Goal: Transaction & Acquisition: Purchase product/service

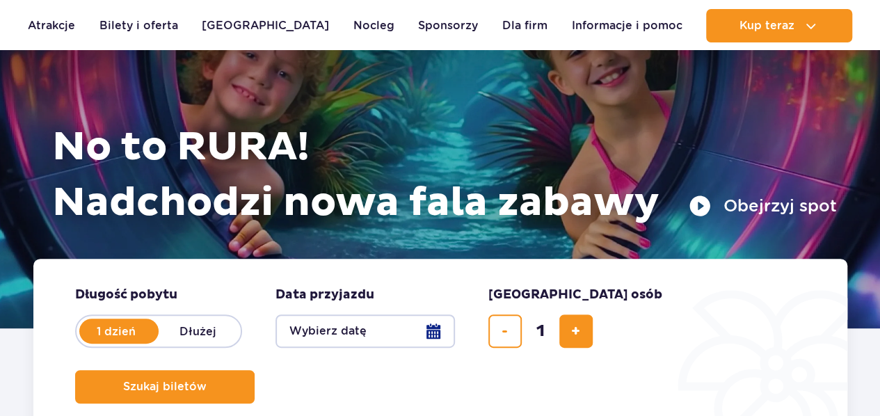
scroll to position [113, 0]
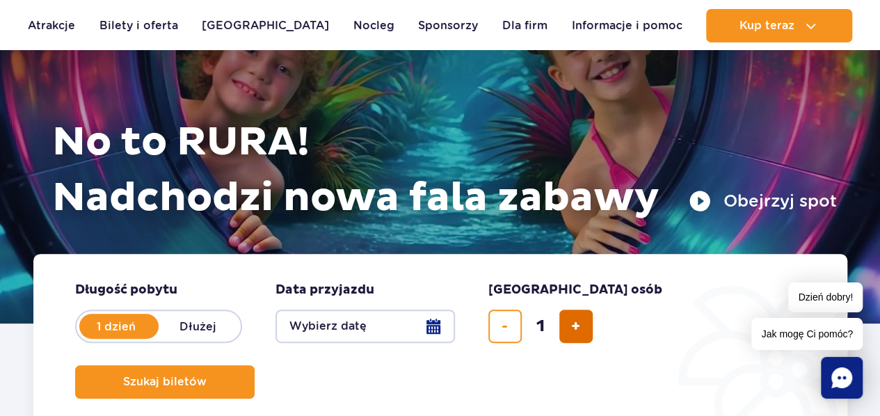
click at [572, 326] on span "dodaj bilet" at bounding box center [575, 326] width 9 height 0
type input "5"
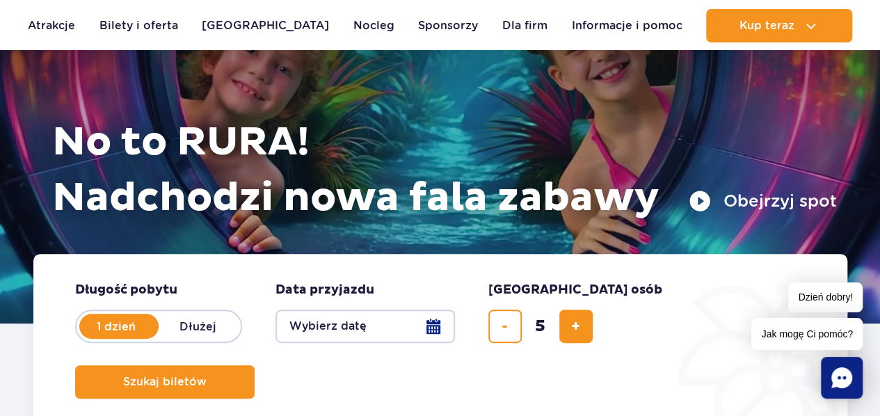
click at [440, 324] on button "Wybierz datę" at bounding box center [365, 326] width 179 height 33
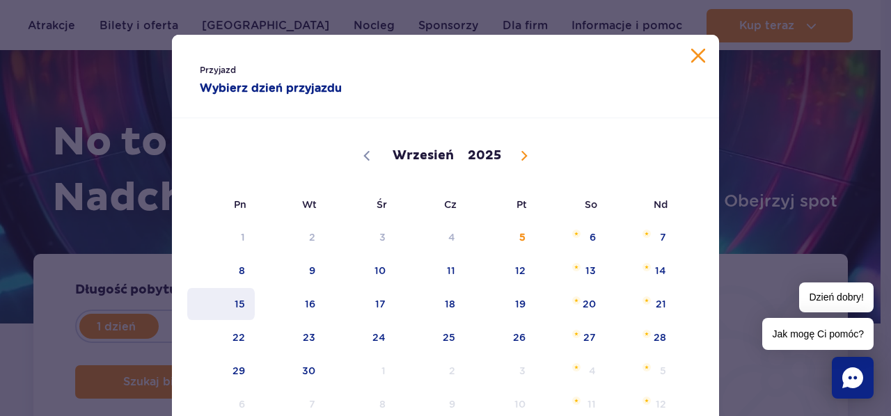
click at [218, 301] on span "15" at bounding box center [221, 304] width 70 height 32
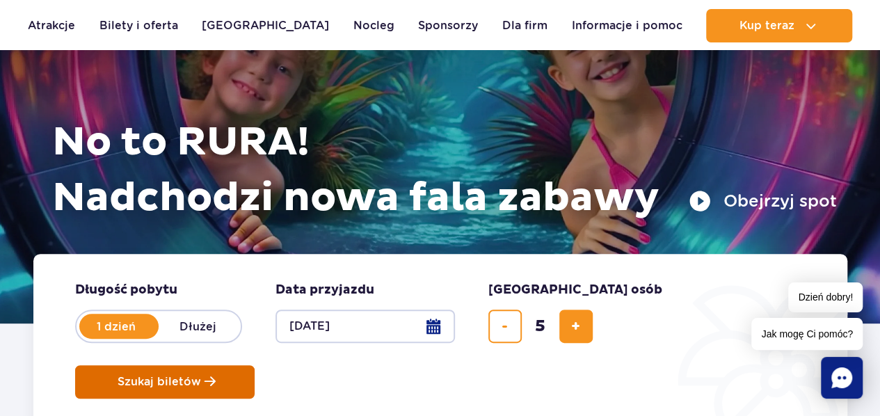
click at [255, 365] on button "Szukaj biletów" at bounding box center [164, 381] width 179 height 33
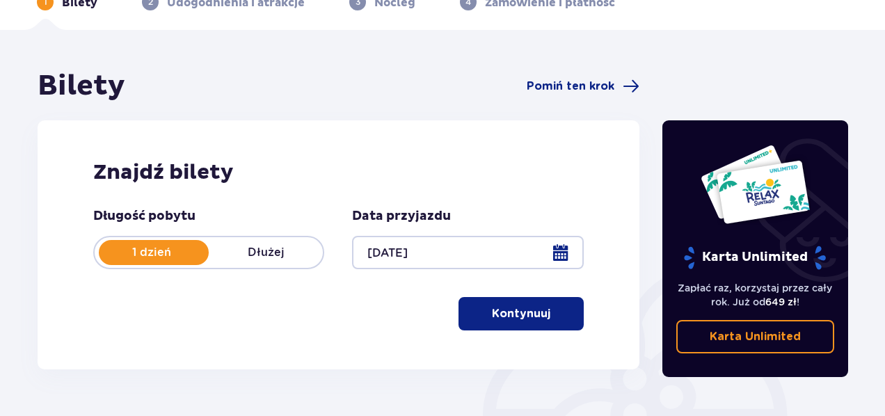
scroll to position [76, 0]
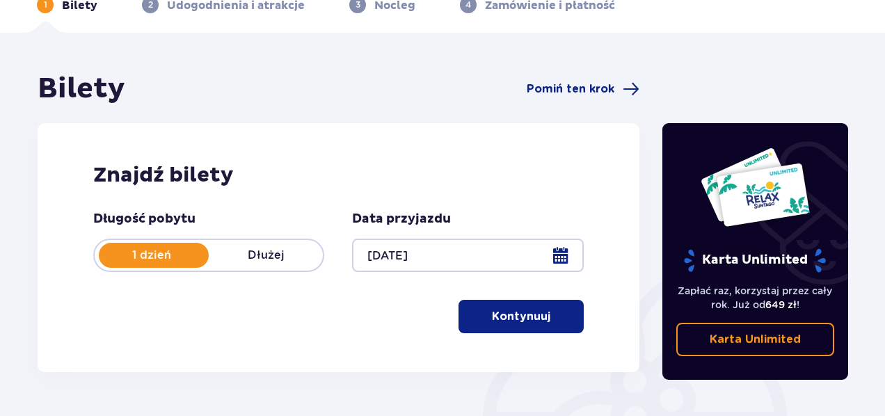
click at [568, 255] on div at bounding box center [467, 255] width 231 height 33
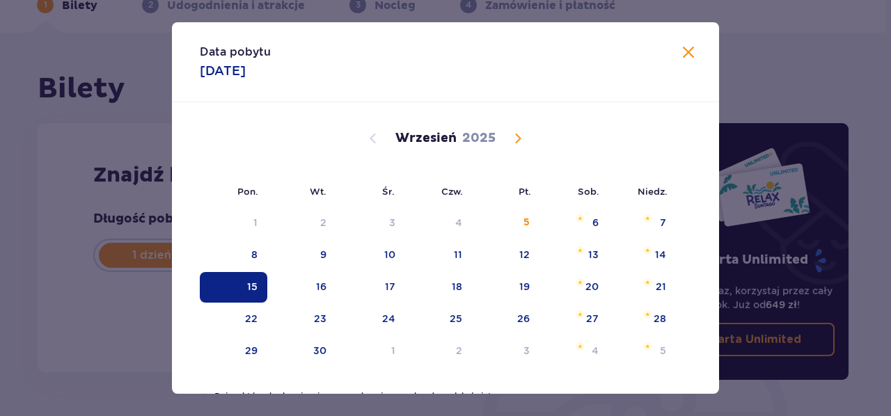
click at [255, 292] on div "15" at bounding box center [252, 287] width 10 height 14
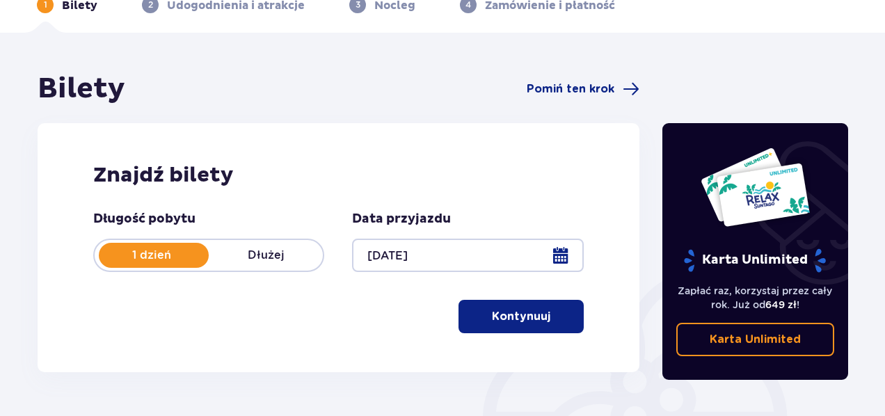
click at [518, 320] on p "Kontynuuj" at bounding box center [521, 316] width 58 height 15
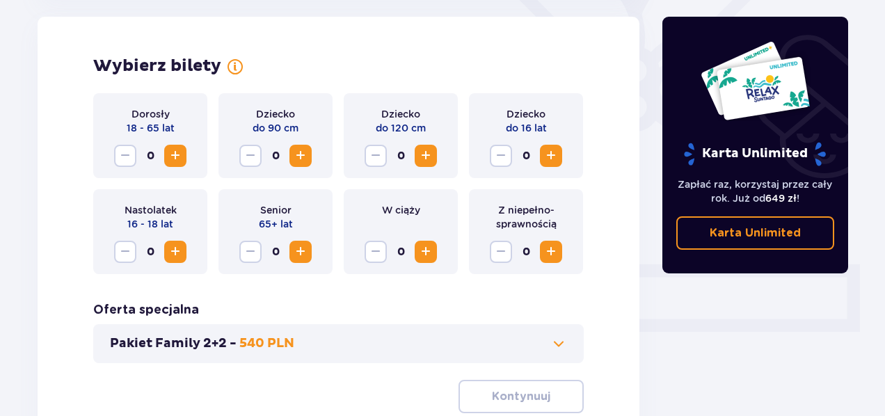
scroll to position [506, 0]
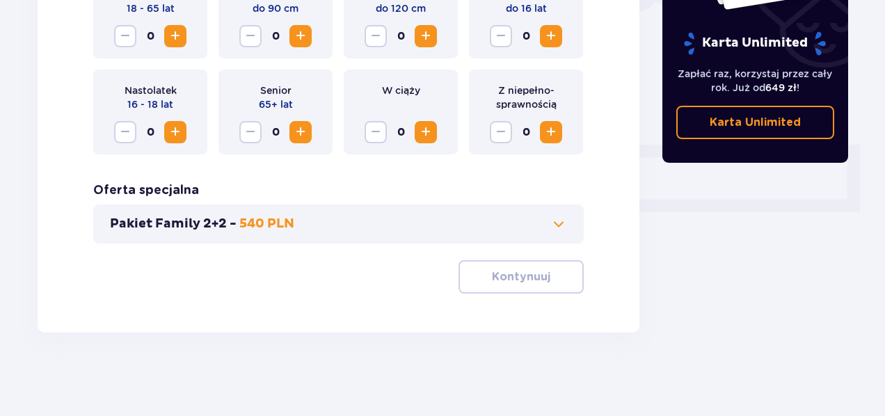
click at [559, 218] on span at bounding box center [558, 224] width 17 height 17
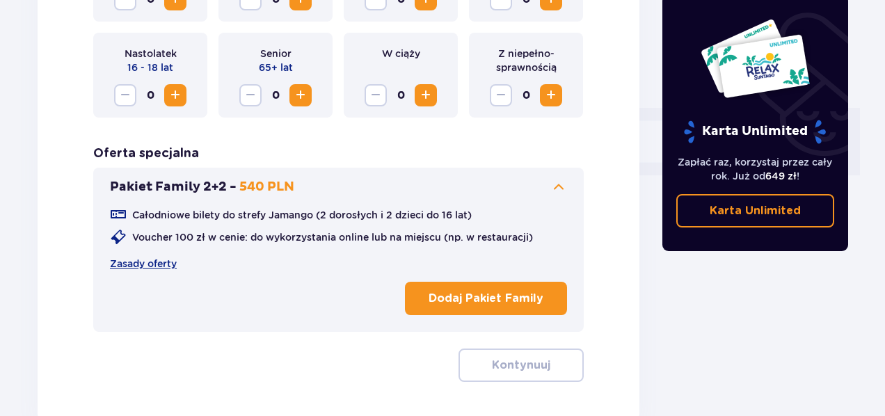
scroll to position [544, 0]
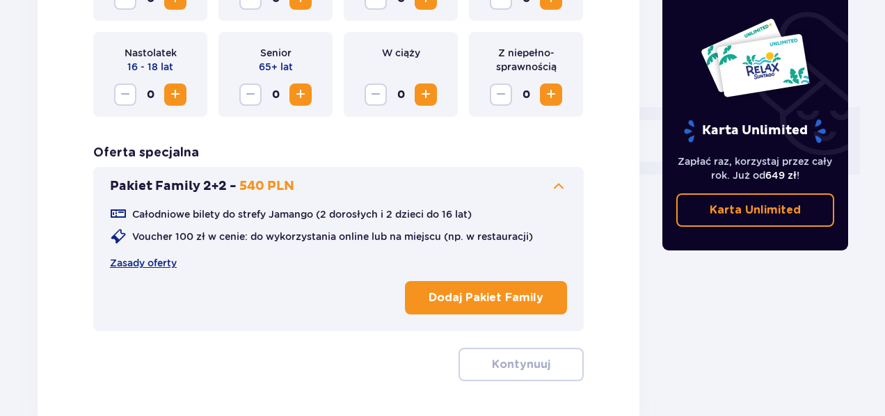
click at [505, 298] on p "Dodaj Pakiet Family" at bounding box center [486, 297] width 115 height 15
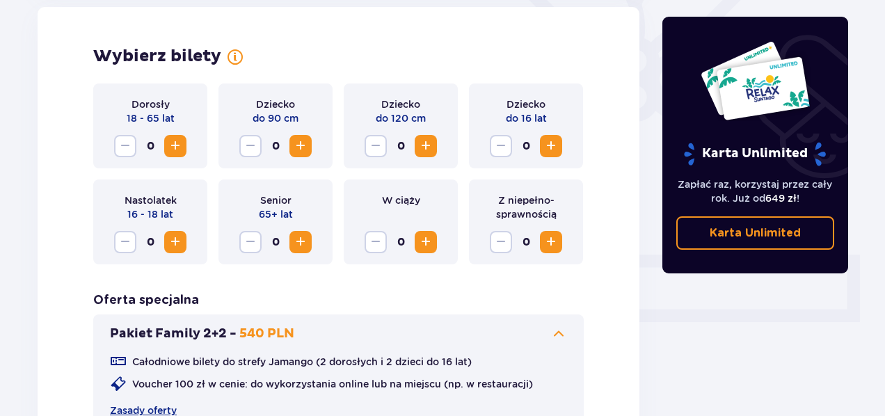
scroll to position [396, 0]
click at [183, 148] on span "Increase" at bounding box center [175, 146] width 17 height 17
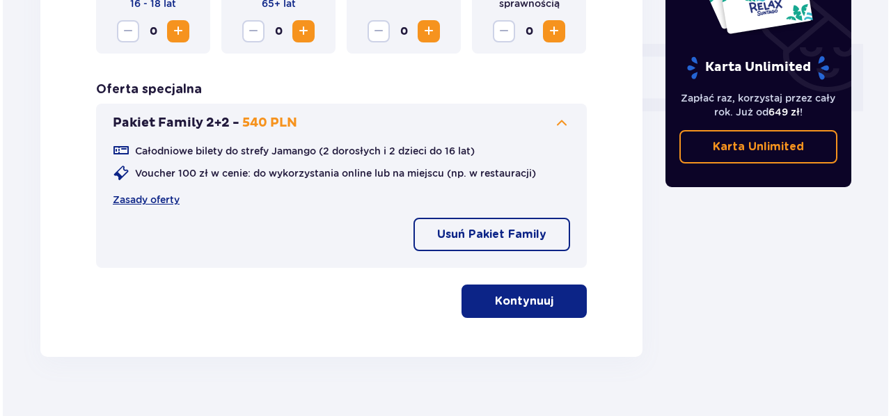
scroll to position [632, 0]
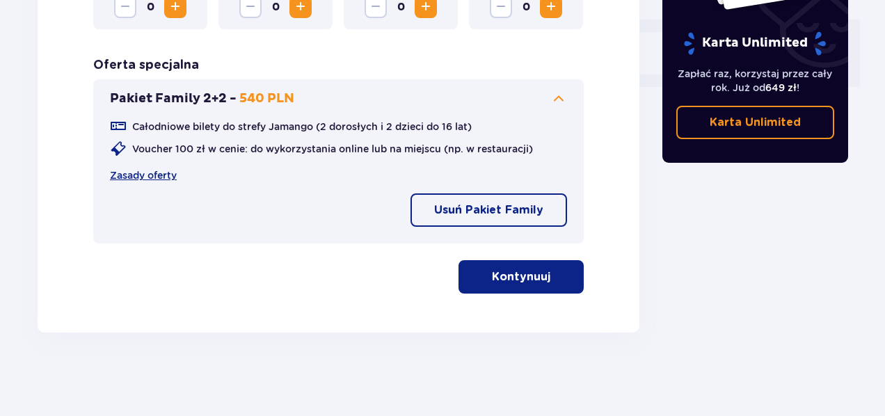
click at [500, 278] on p "Kontynuuj" at bounding box center [521, 276] width 58 height 15
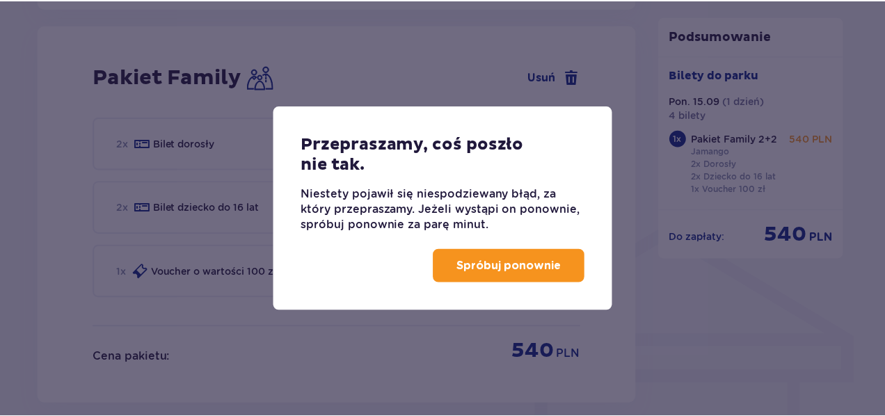
scroll to position [914, 0]
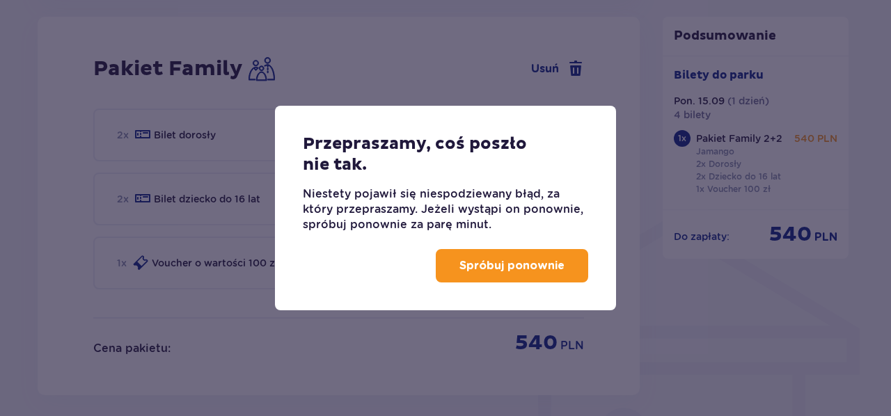
click at [468, 260] on p "Spróbuj ponownie" at bounding box center [511, 265] width 105 height 15
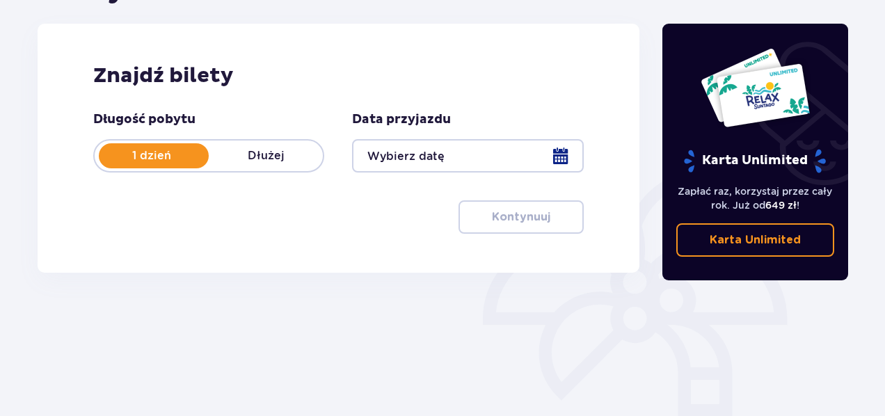
scroll to position [171, 0]
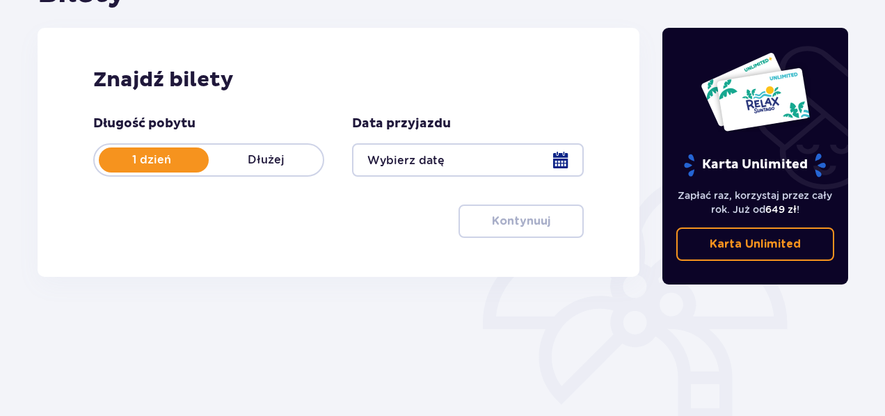
click at [558, 156] on div at bounding box center [467, 159] width 231 height 33
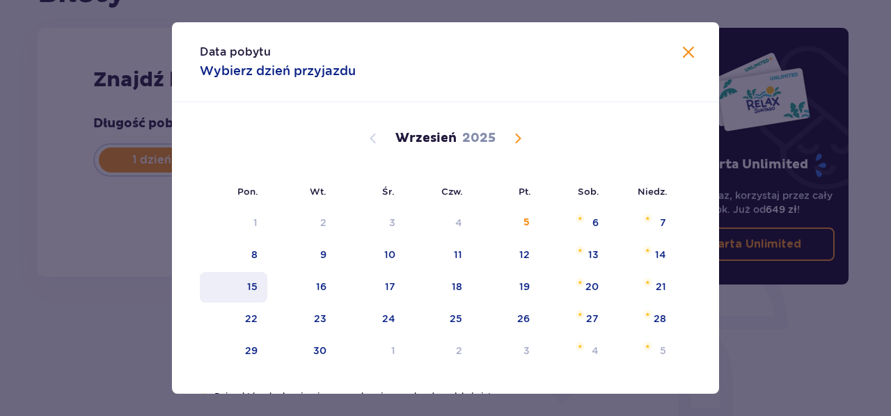
click at [255, 285] on div "15" at bounding box center [252, 287] width 10 height 14
type input "15.09.25"
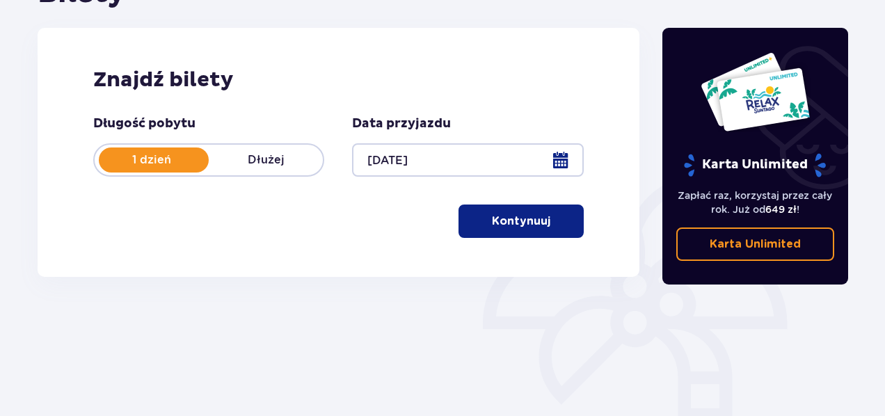
click at [492, 223] on p "Kontynuuj" at bounding box center [521, 221] width 58 height 15
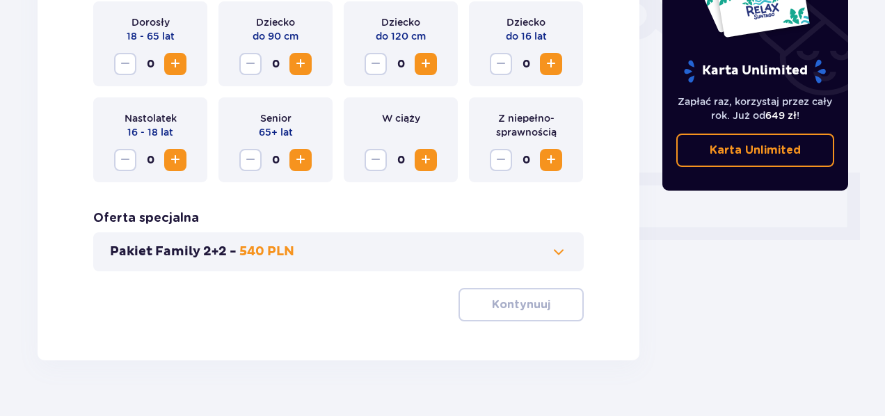
scroll to position [483, 0]
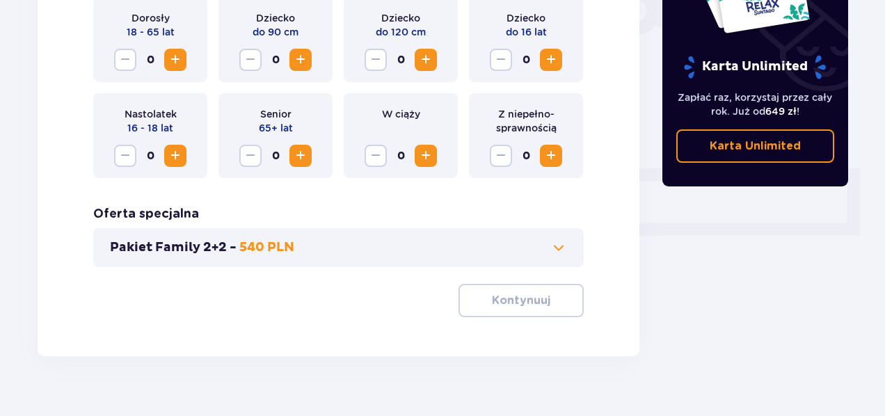
click at [556, 253] on span at bounding box center [558, 247] width 17 height 17
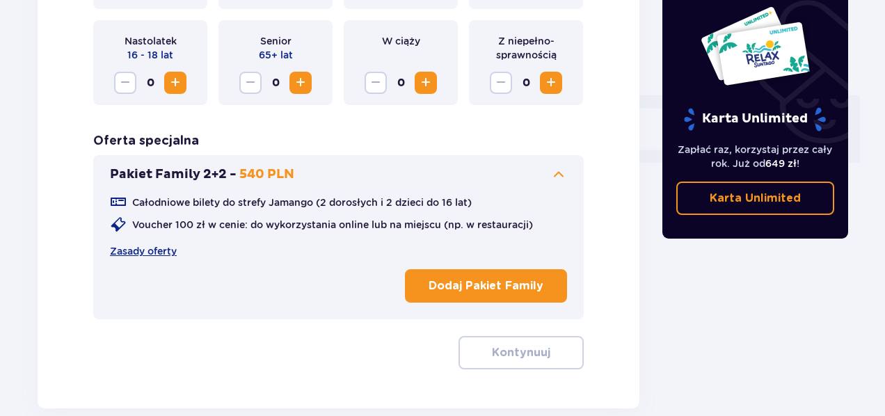
scroll to position [557, 0]
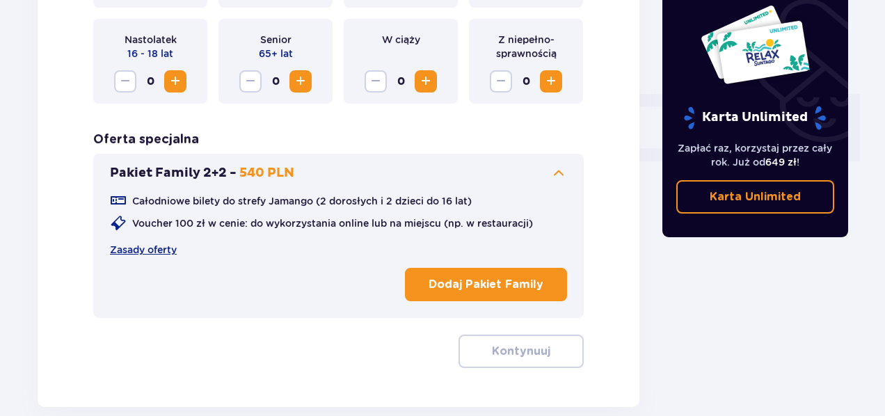
click at [500, 277] on p "Dodaj Pakiet Family" at bounding box center [486, 284] width 115 height 15
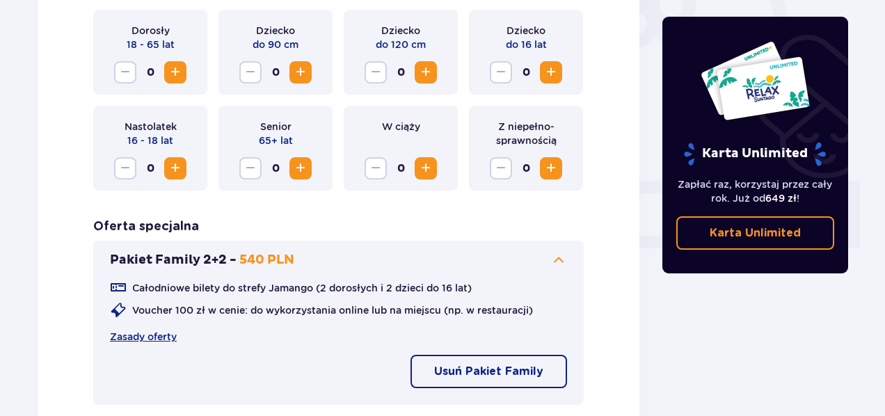
scroll to position [470, 0]
click at [184, 79] on button "Increase" at bounding box center [175, 73] width 22 height 22
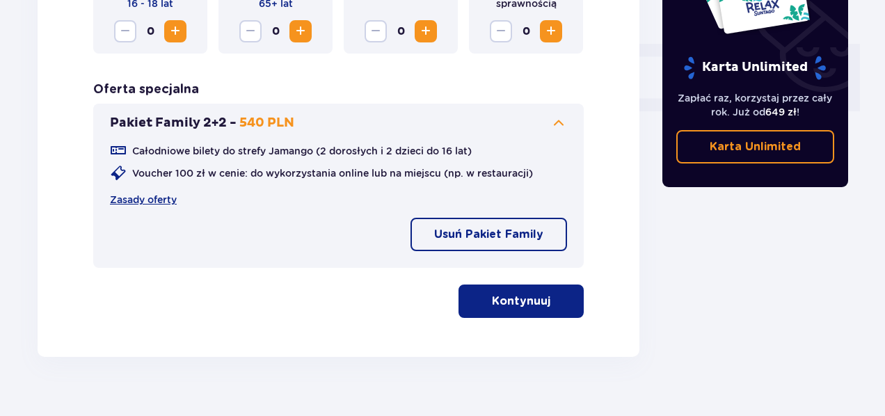
scroll to position [632, 0]
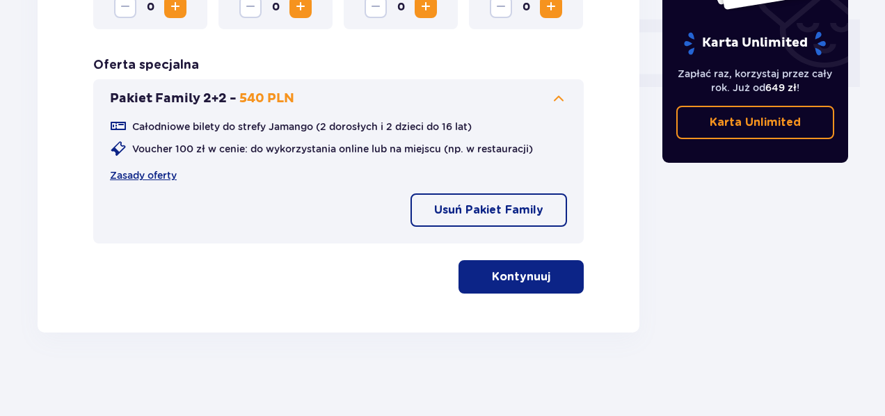
click at [479, 280] on button "Kontynuuj" at bounding box center [520, 276] width 125 height 33
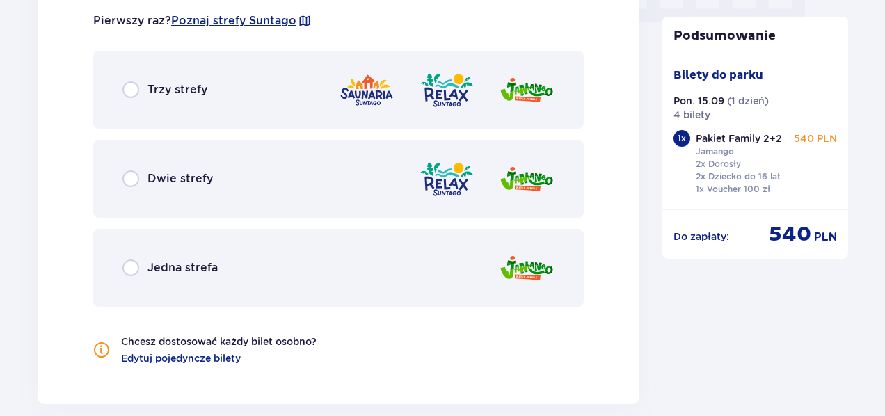
scroll to position [1450, 0]
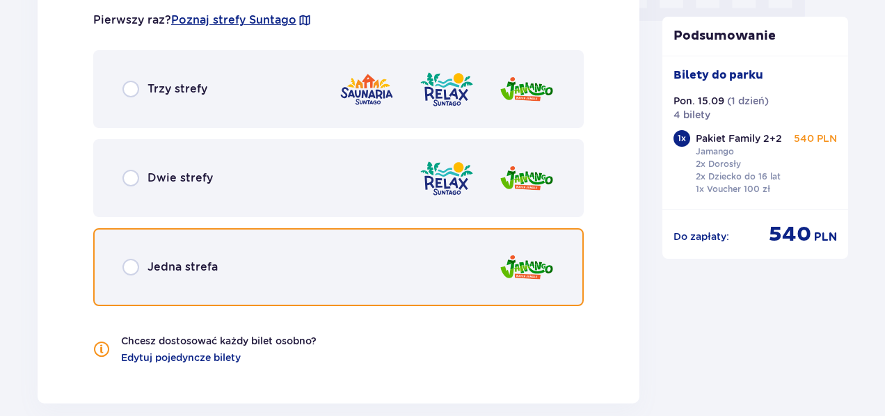
click at [134, 269] on input "radio" at bounding box center [130, 267] width 17 height 17
radio input "true"
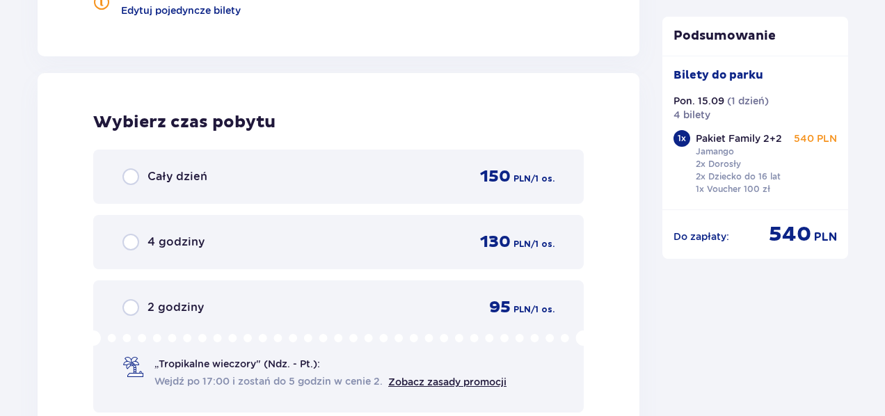
scroll to position [1837, 0]
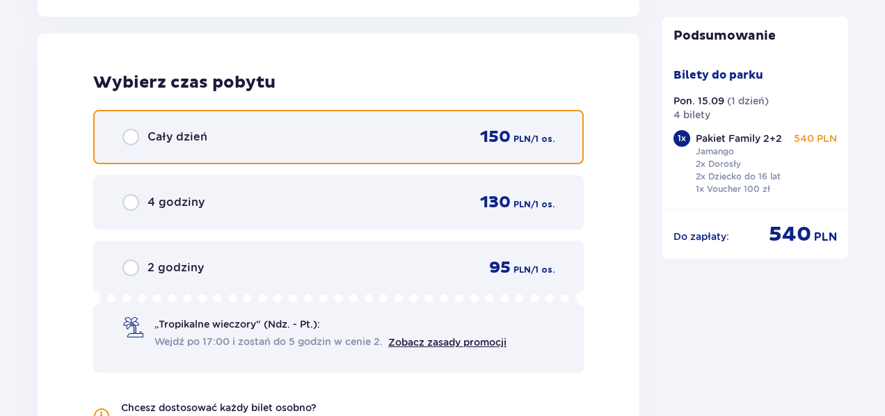
click at [133, 137] on input "radio" at bounding box center [130, 137] width 17 height 17
radio input "true"
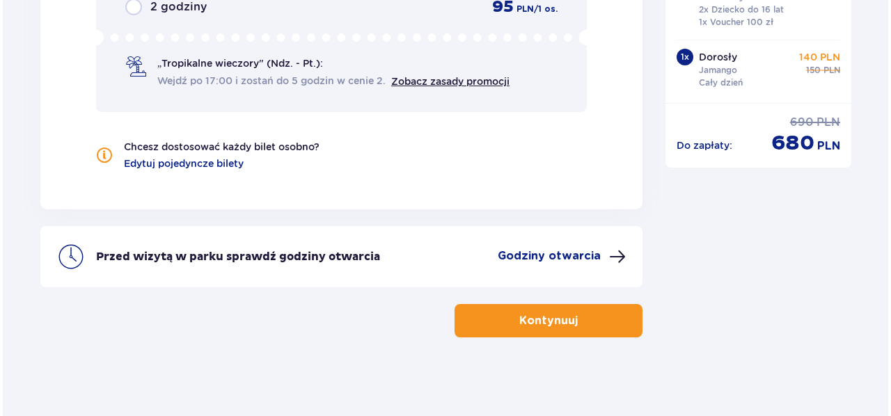
scroll to position [2102, 0]
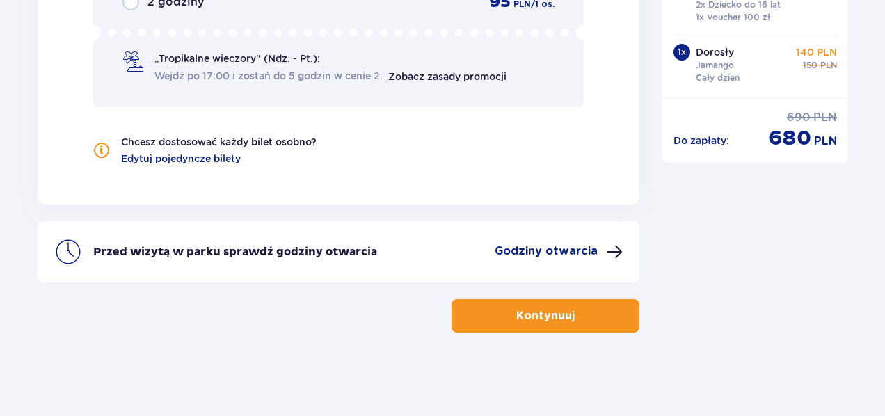
click at [621, 251] on span at bounding box center [614, 251] width 17 height 17
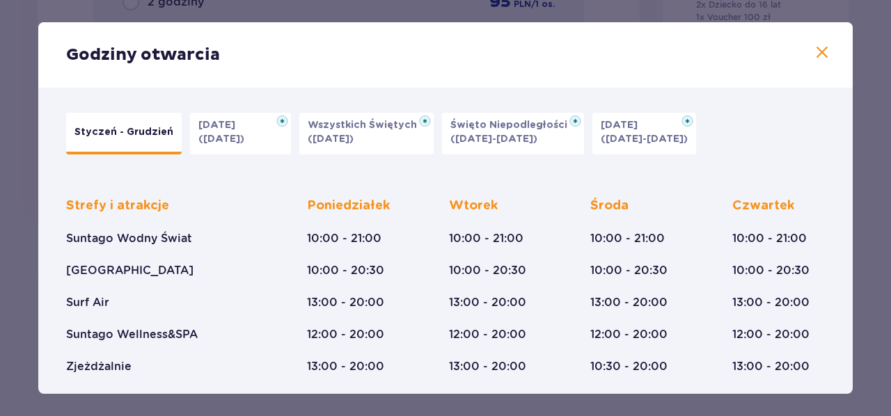
click at [813, 51] on span at bounding box center [821, 53] width 17 height 17
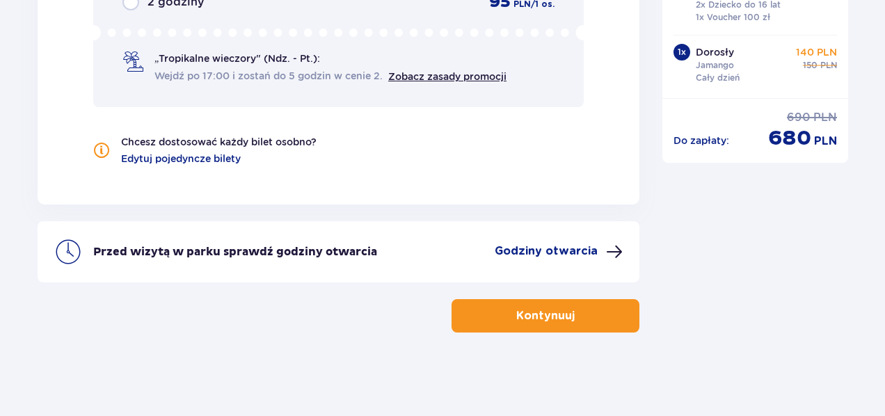
click at [547, 310] on p "Kontynuuj" at bounding box center [545, 315] width 58 height 15
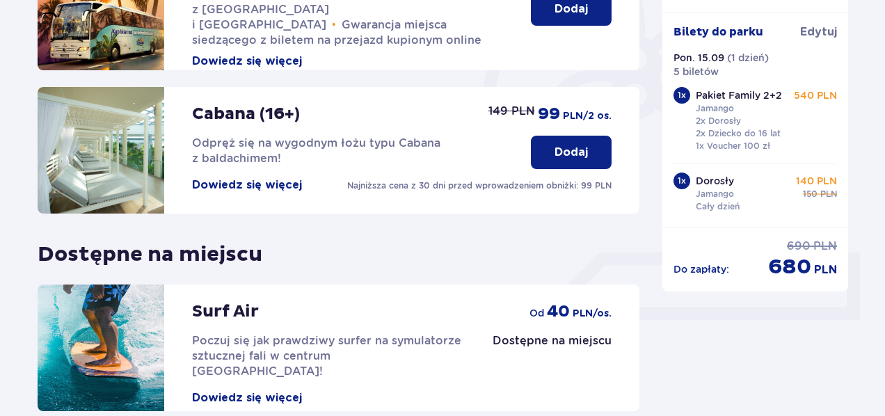
scroll to position [527, 0]
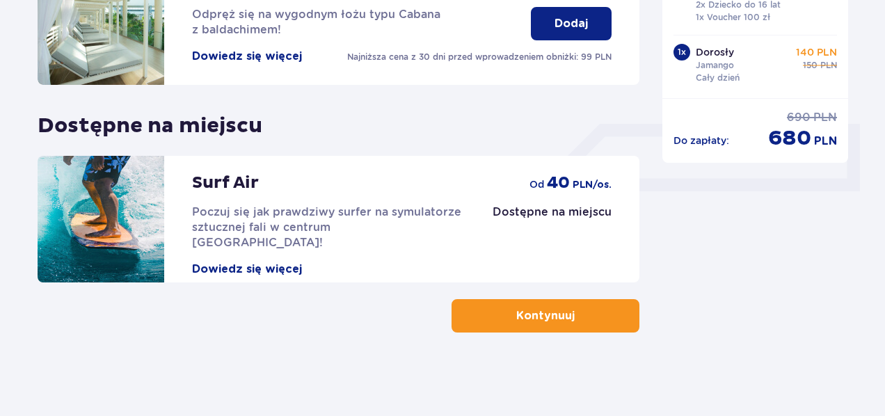
click at [549, 319] on p "Kontynuuj" at bounding box center [545, 315] width 58 height 15
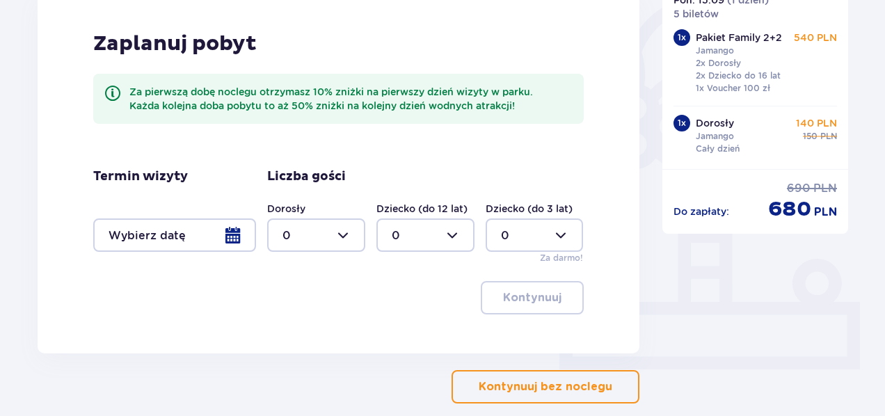
scroll to position [420, 0]
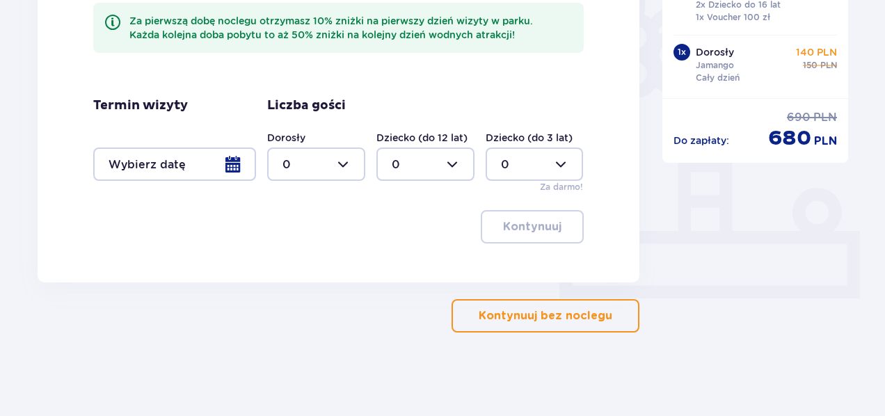
click at [525, 310] on p "Kontynuuj bez noclegu" at bounding box center [546, 315] width 134 height 15
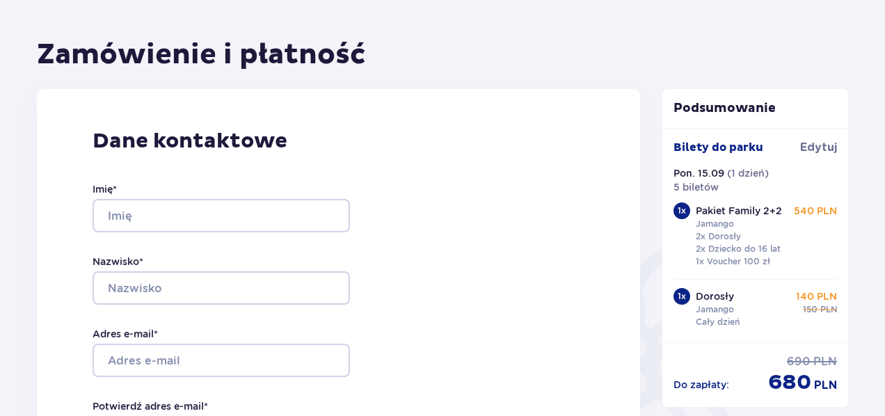
scroll to position [112, 0]
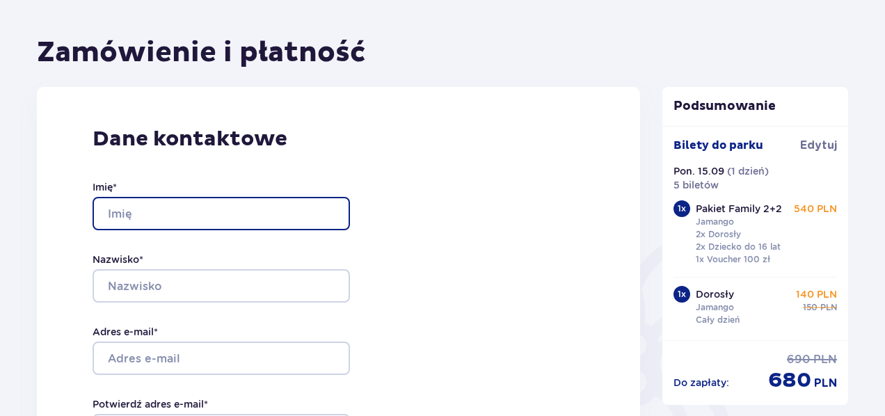
click at [146, 214] on input "Imię *" at bounding box center [221, 213] width 257 height 33
type input "Tetiana"
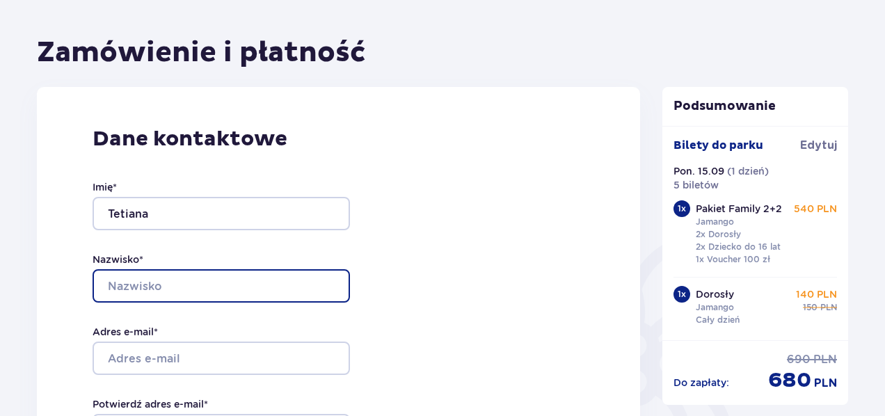
click at [185, 282] on input "Nazwisko *" at bounding box center [221, 285] width 257 height 33
type input "m"
type input "Maksymovych"
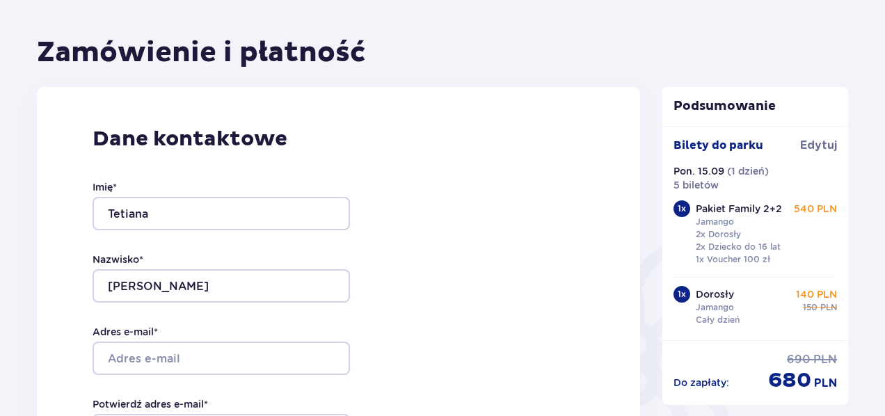
click at [411, 299] on div "Dane kontaktowe Imię * Tetiana Nazwisko * Maksymovych Adres e-mail * Potwierdź …" at bounding box center [338, 379] width 603 height 584
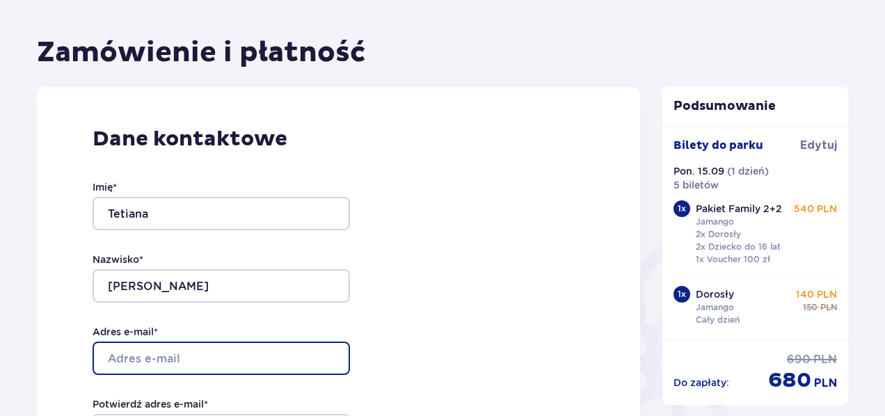
click at [207, 350] on input "Adres e-mail *" at bounding box center [221, 358] width 257 height 33
type input "[EMAIL_ADDRESS][DOMAIN_NAME]"
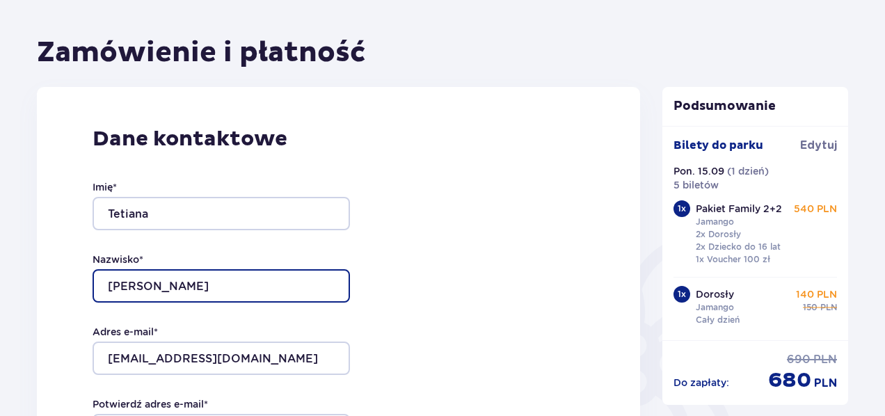
click at [216, 290] on input "Maksymovych" at bounding box center [221, 285] width 257 height 33
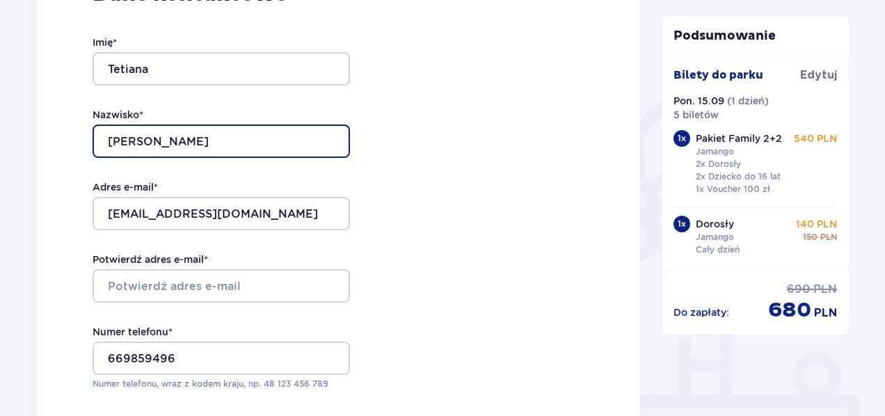
scroll to position [344, 0]
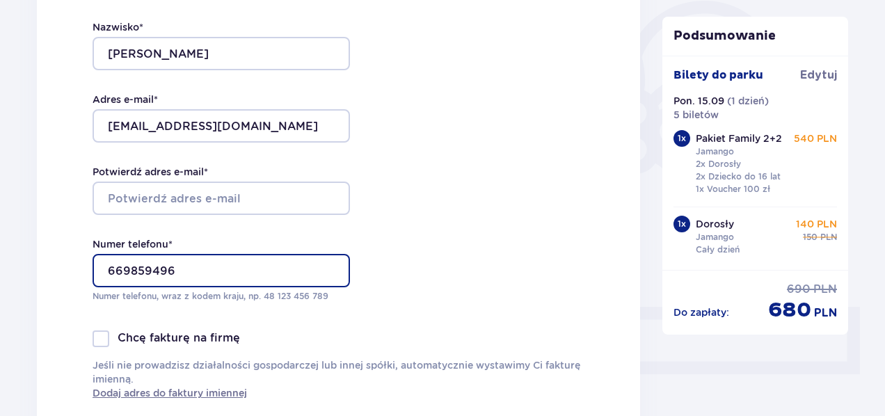
click at [305, 273] on input "669859496" at bounding box center [221, 270] width 257 height 33
type input "6"
type input "721084756"
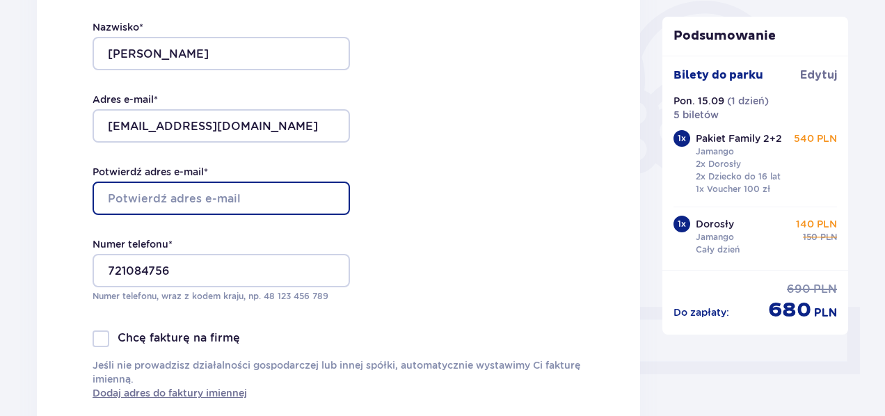
click at [285, 199] on input "Potwierdź adres e-mail *" at bounding box center [221, 198] width 257 height 33
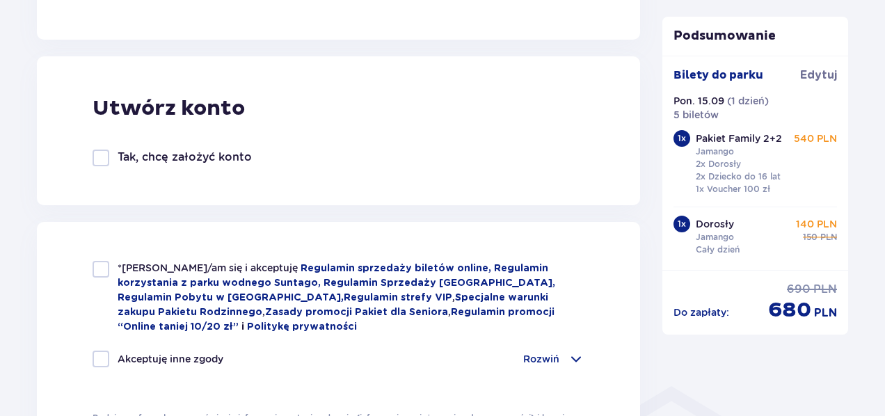
scroll to position [744, 0]
type input "[EMAIL_ADDRESS][DOMAIN_NAME]"
click at [100, 271] on div at bounding box center [101, 268] width 17 height 17
checkbox input "true"
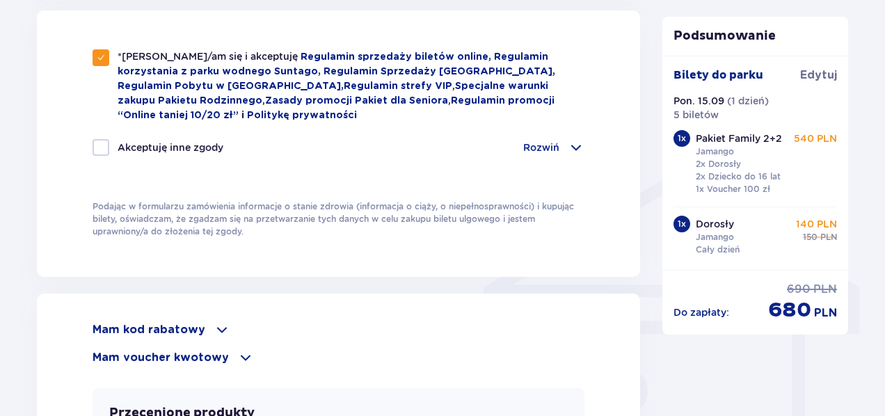
scroll to position [956, 0]
click at [106, 145] on div at bounding box center [101, 146] width 17 height 17
checkbox input "true"
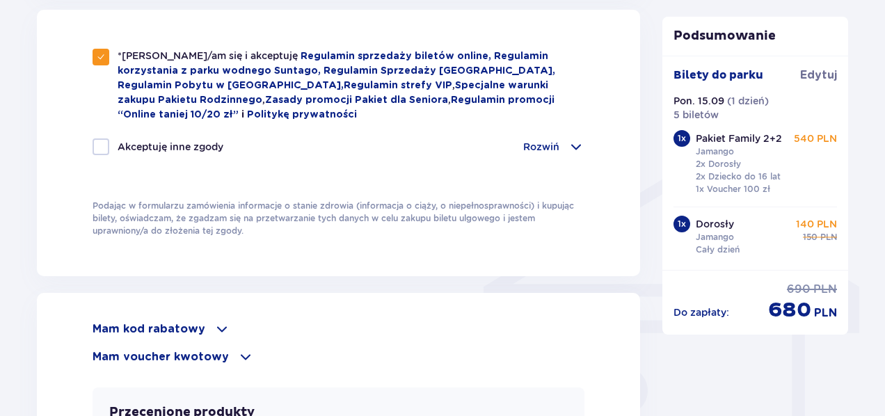
checkbox input "true"
click at [575, 144] on span at bounding box center [576, 146] width 17 height 17
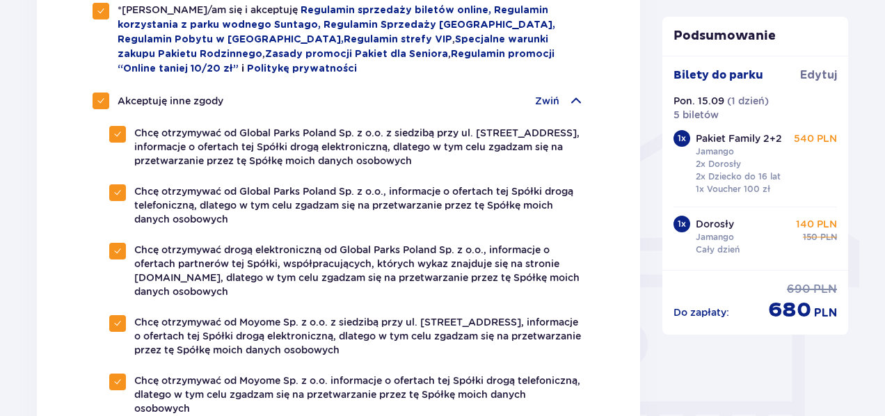
scroll to position [1000, 0]
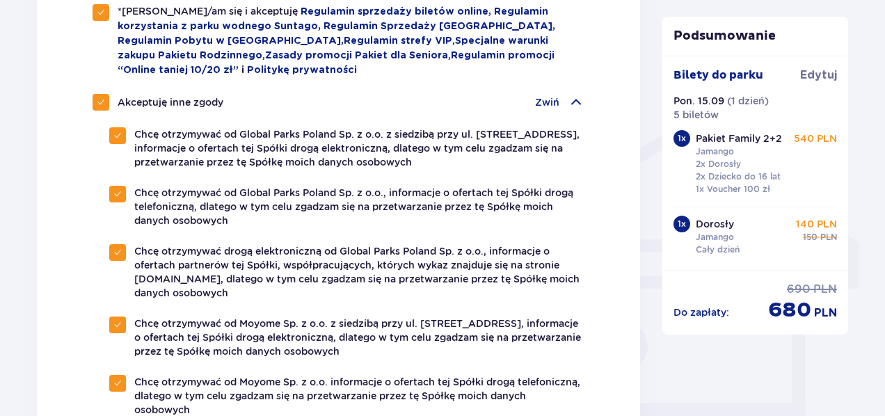
click at [103, 102] on span at bounding box center [101, 102] width 8 height 8
checkbox input "false"
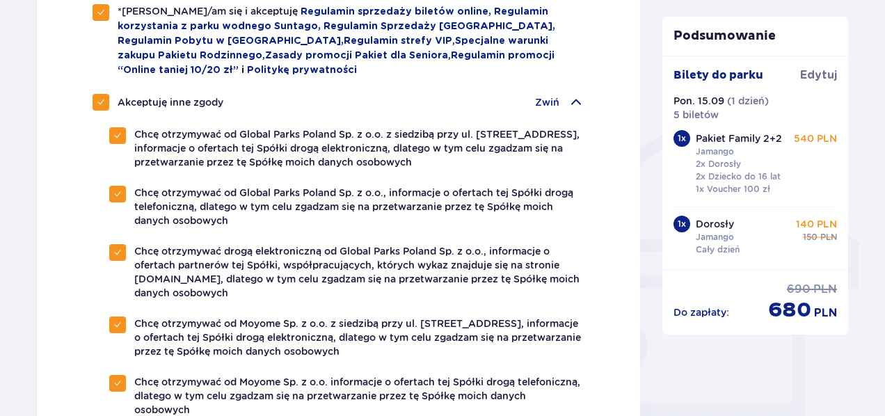
checkbox input "false"
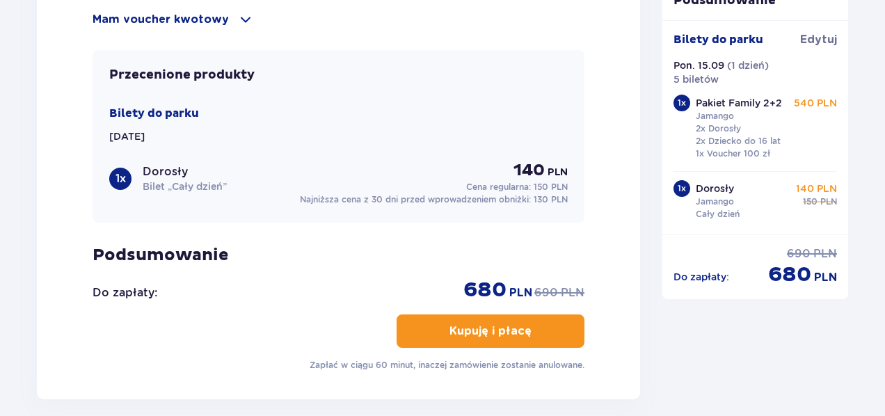
scroll to position [1656, 0]
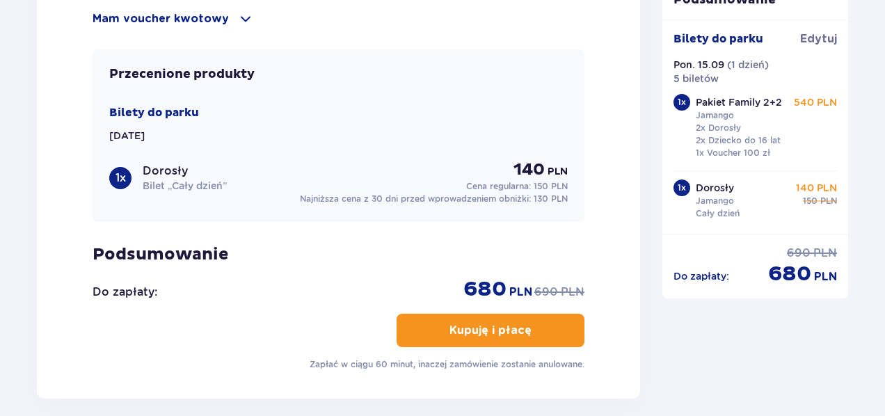
click at [474, 324] on p "Kupuję i płacę" at bounding box center [490, 330] width 82 height 15
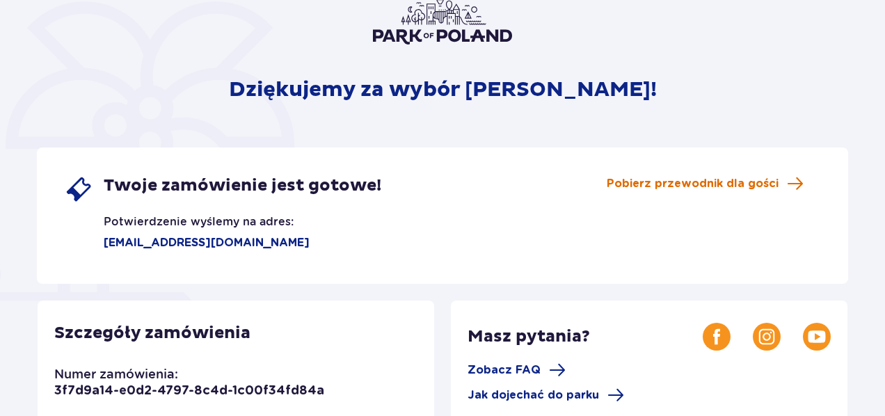
scroll to position [129, 0]
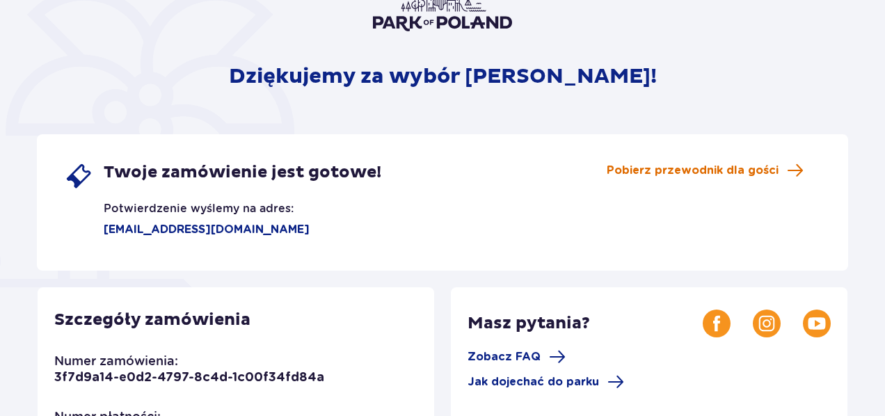
click at [719, 168] on span "Pobierz przewodnik dla gości" at bounding box center [693, 170] width 172 height 15
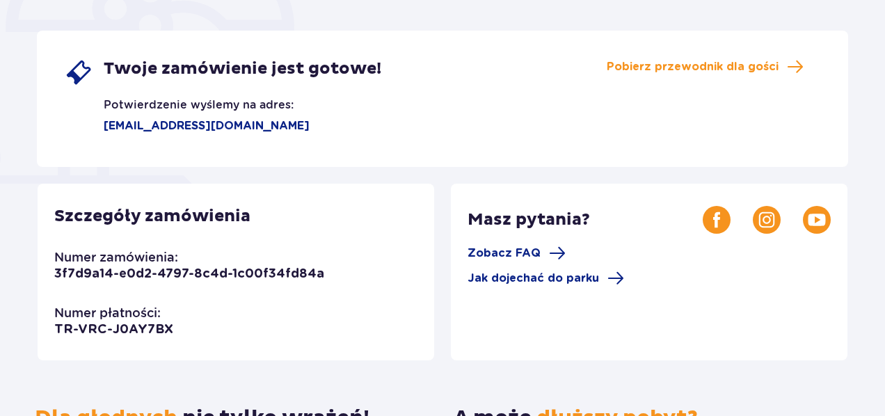
scroll to position [232, 0]
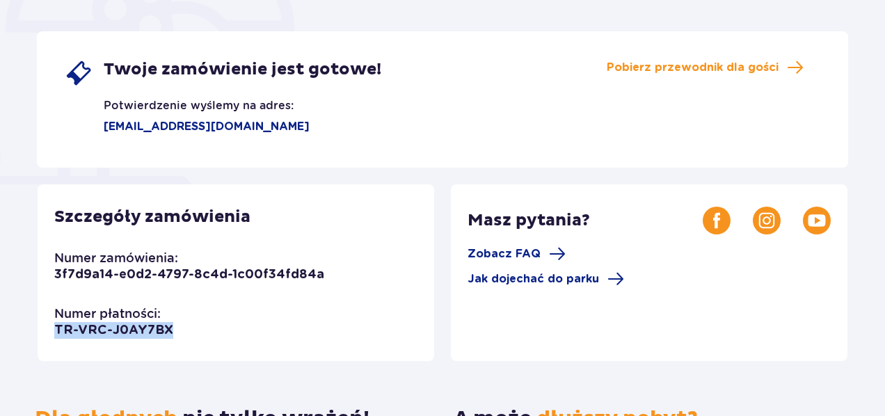
drag, startPoint x: 55, startPoint y: 330, endPoint x: 168, endPoint y: 332, distance: 113.4
click at [168, 332] on div "Szczegóły zamówienia Numer zamówienia: 3f7d9a14-e0d2-4797-8c4d-1c00f34fd84a Num…" at bounding box center [236, 272] width 397 height 177
copy p "TR-VRC-J0AY7BX"
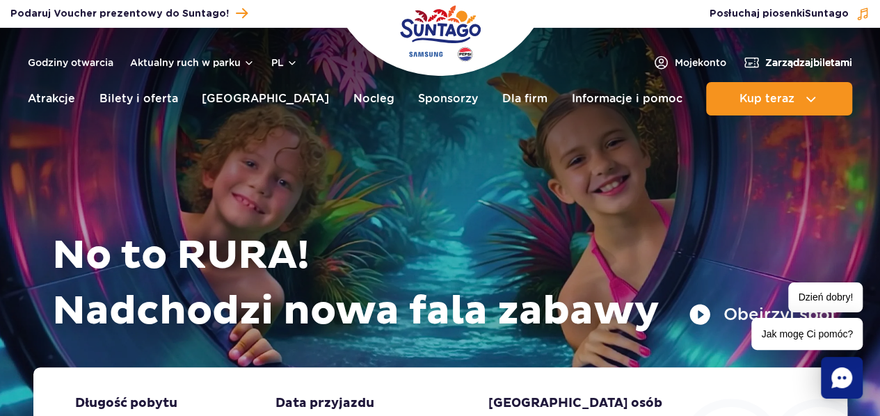
click at [765, 59] on span "Zarządzaj biletami" at bounding box center [808, 63] width 87 height 14
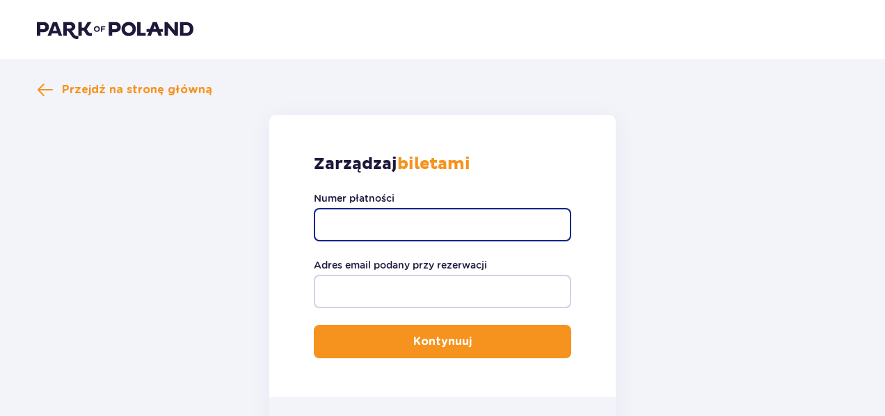
click at [410, 216] on input "Numer płatności" at bounding box center [442, 224] width 257 height 33
paste input "TR-VRC-J0AY7BX"
type input "TR-VRC-J0AY7BX"
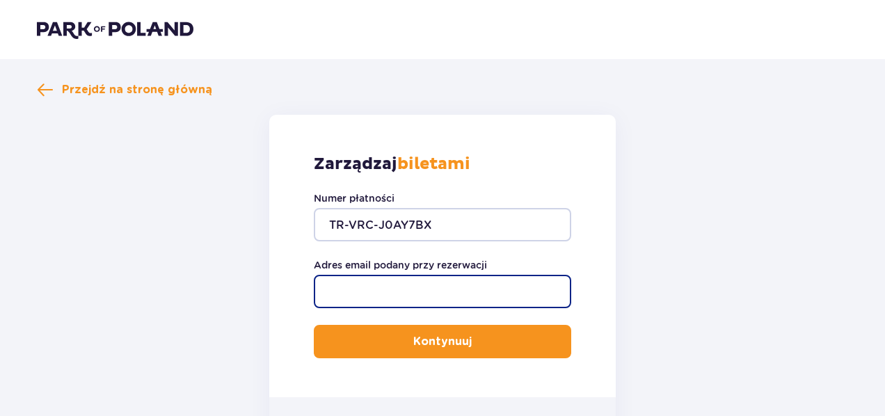
click at [365, 293] on input "Adres email podany przy rezerwacji" at bounding box center [442, 291] width 257 height 33
type input "[EMAIL_ADDRESS][DOMAIN_NAME]"
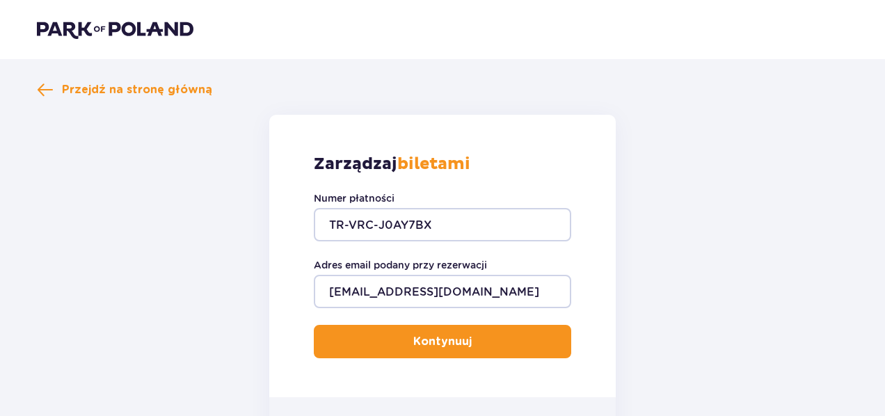
click at [431, 338] on p "Kontynuuj" at bounding box center [442, 341] width 58 height 15
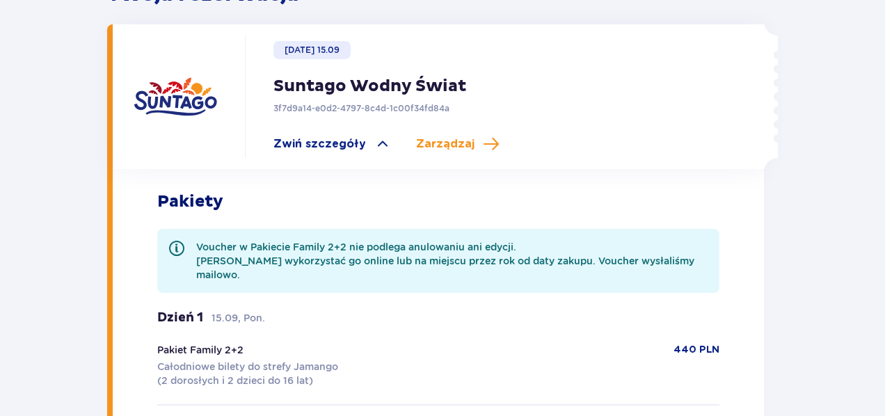
scroll to position [452, 0]
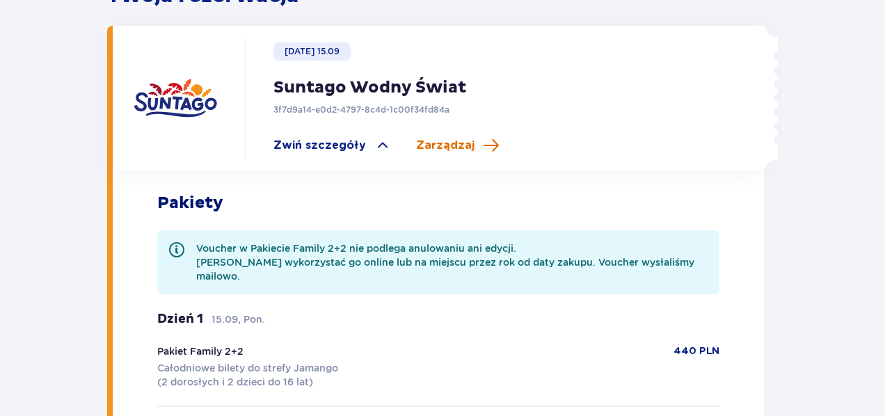
click at [468, 137] on span "Zarządzaj" at bounding box center [457, 145] width 83 height 17
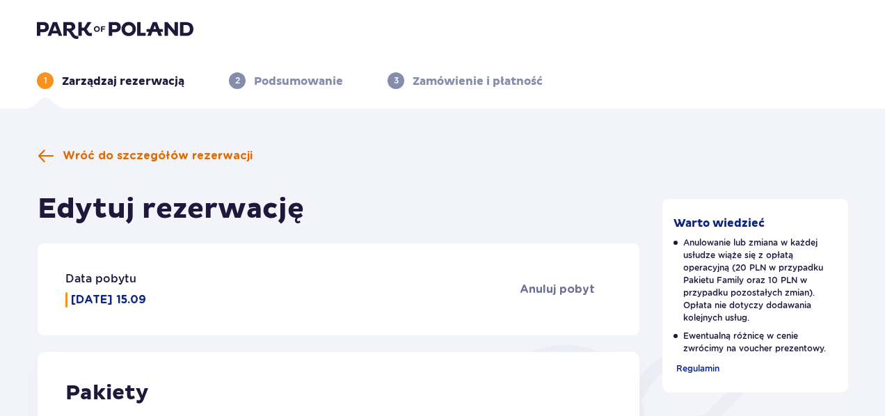
click at [139, 157] on span "Wróć do szczegółów rezerwacji" at bounding box center [158, 155] width 190 height 15
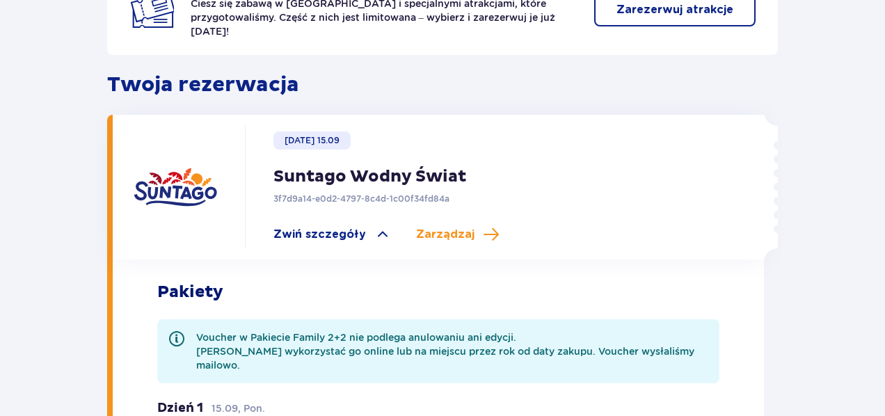
scroll to position [363, 0]
click at [321, 227] on span "Zwiń szczegóły" at bounding box center [319, 234] width 93 height 15
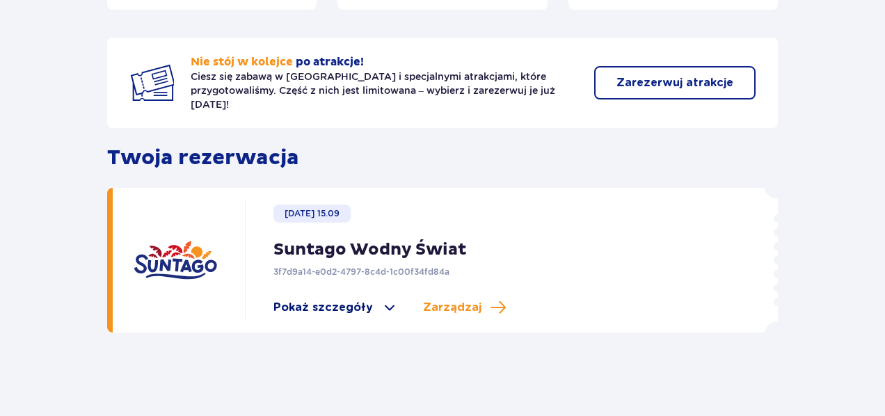
scroll to position [278, 0]
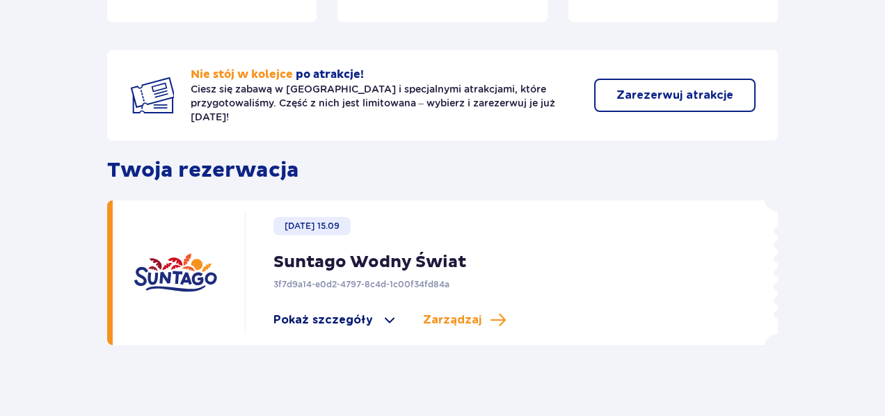
click at [381, 312] on span at bounding box center [389, 320] width 17 height 17
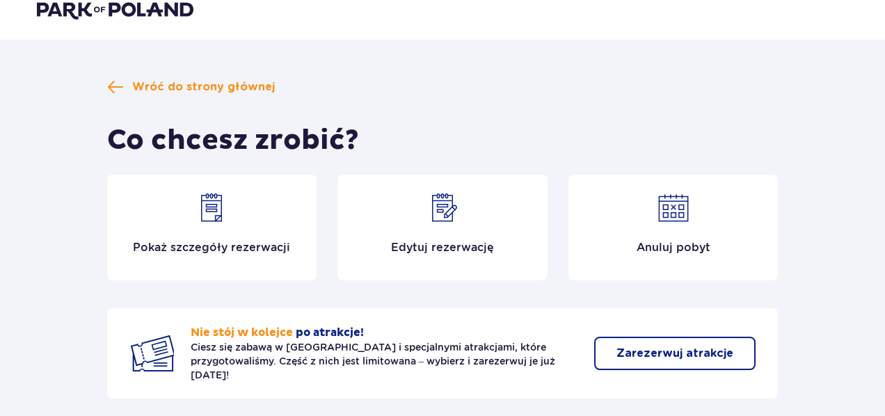
scroll to position [18, 0]
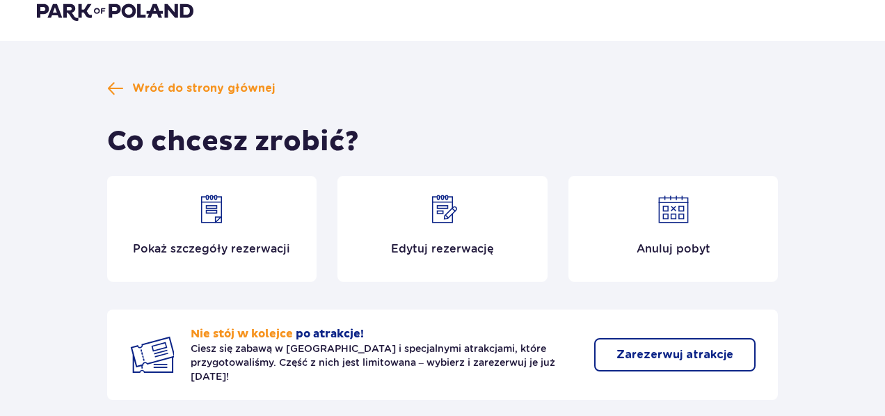
click at [205, 233] on div "Pokaż szczegóły rezerwacji" at bounding box center [212, 229] width 210 height 106
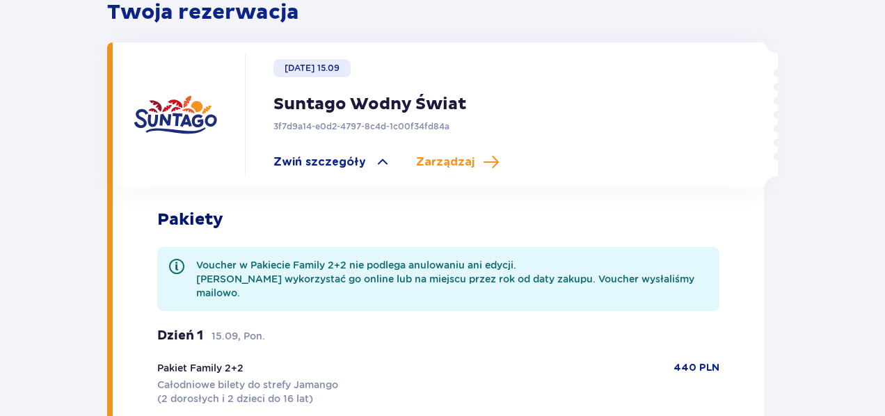
scroll to position [431, 0]
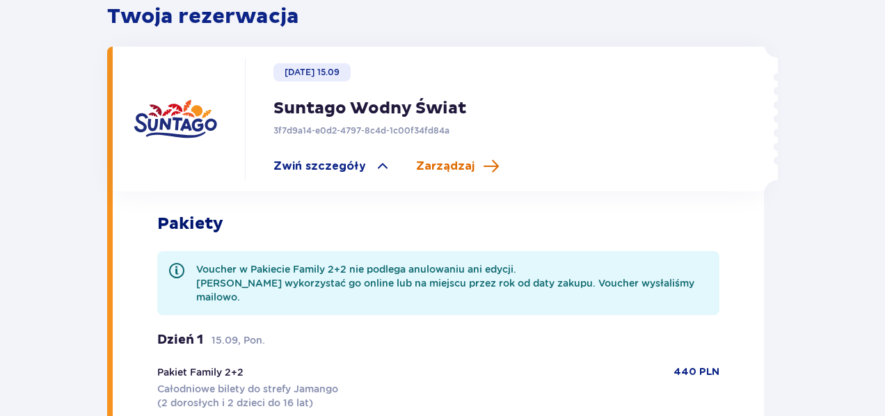
click at [438, 159] on span "Zarządzaj" at bounding box center [445, 166] width 58 height 15
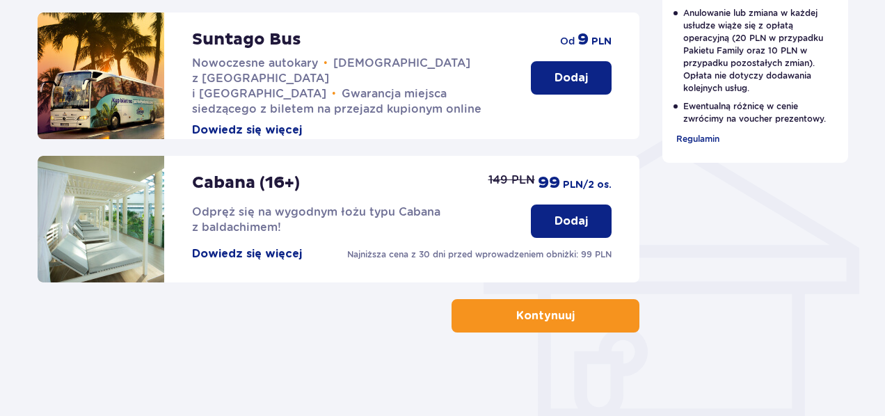
scroll to position [995, 0]
click at [529, 324] on p "Kontynuuj" at bounding box center [545, 315] width 58 height 15
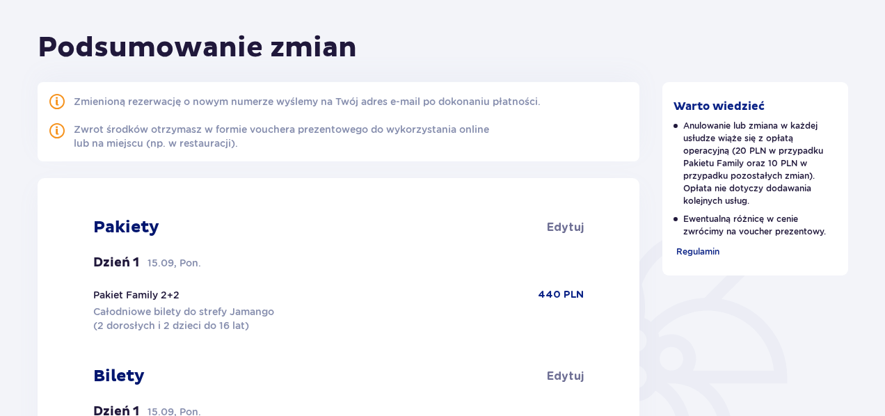
scroll to position [116, 0]
